Goal: Obtain resource: Download file/media

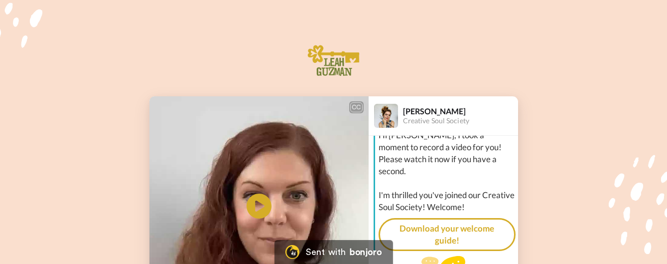
scroll to position [41, 0]
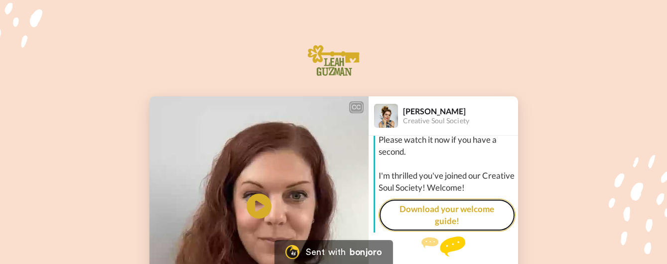
click at [443, 206] on link "Download your welcome guide!" at bounding box center [447, 214] width 137 height 33
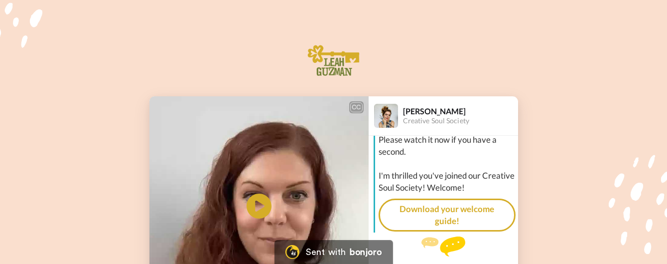
click at [460, 254] on div "Send [PERSON_NAME] a reply." at bounding box center [443, 254] width 149 height 36
click at [466, 255] on div "Send [PERSON_NAME] a reply." at bounding box center [443, 254] width 149 height 36
click at [458, 259] on div "Send [PERSON_NAME] a reply." at bounding box center [443, 254] width 149 height 36
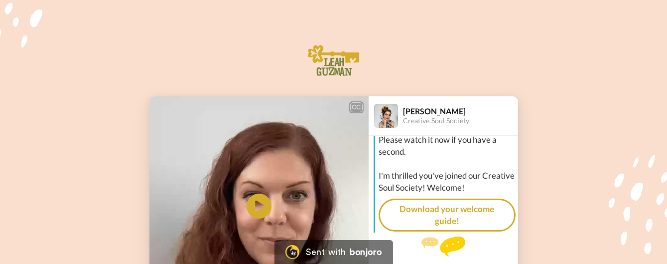
click at [458, 259] on div "Send [PERSON_NAME] a reply." at bounding box center [443, 254] width 149 height 36
click at [457, 255] on div "Send [PERSON_NAME] a reply." at bounding box center [443, 254] width 149 height 36
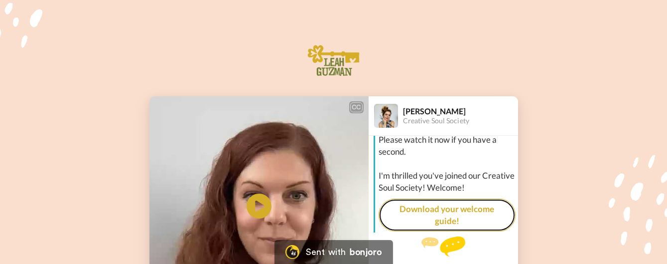
click at [466, 204] on link "Download your welcome guide!" at bounding box center [447, 214] width 137 height 33
